Goal: Find specific page/section: Find specific page/section

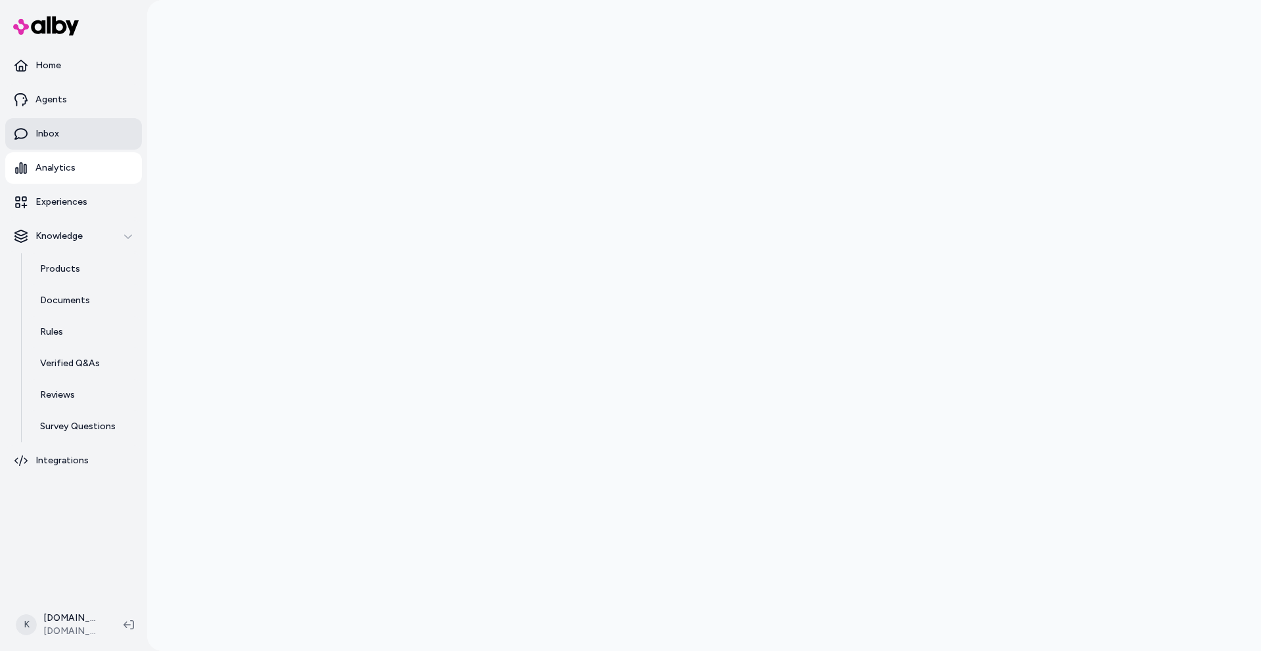
click at [64, 142] on link "Inbox" at bounding box center [73, 134] width 137 height 32
click at [60, 130] on link "Inbox" at bounding box center [73, 134] width 137 height 32
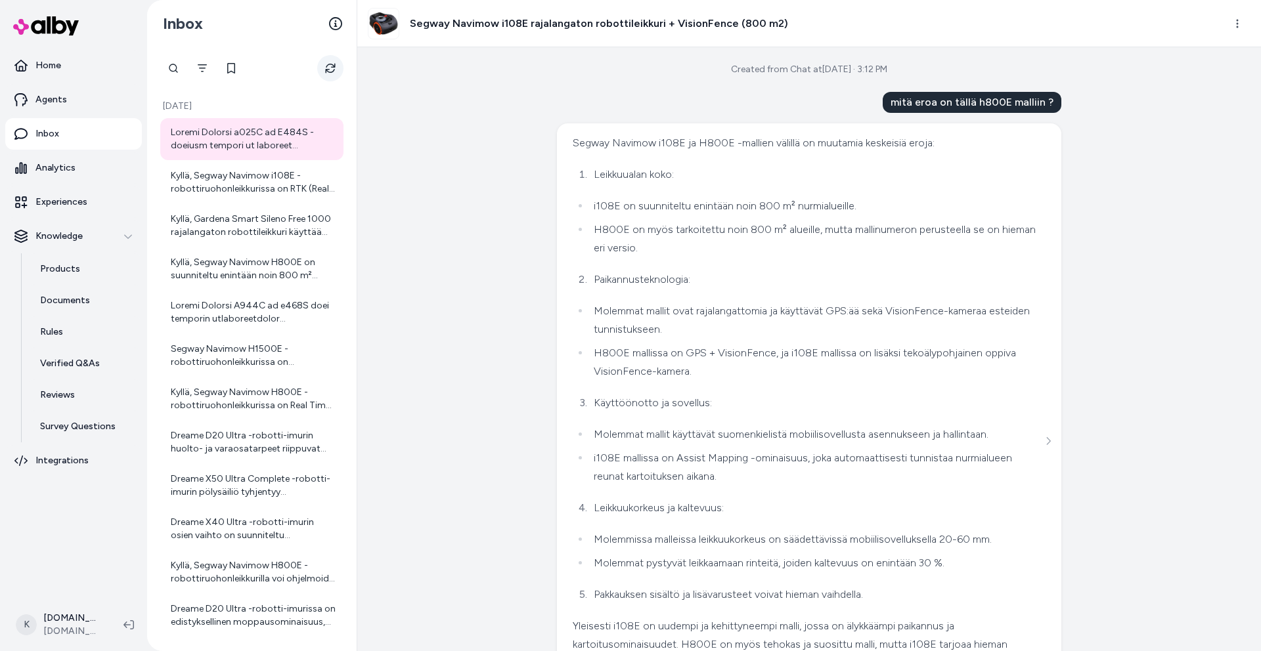
click at [333, 74] on button "Refresh" at bounding box center [330, 68] width 26 height 26
click at [68, 70] on link "Home" at bounding box center [73, 66] width 137 height 32
